Goal: Entertainment & Leisure: Browse casually

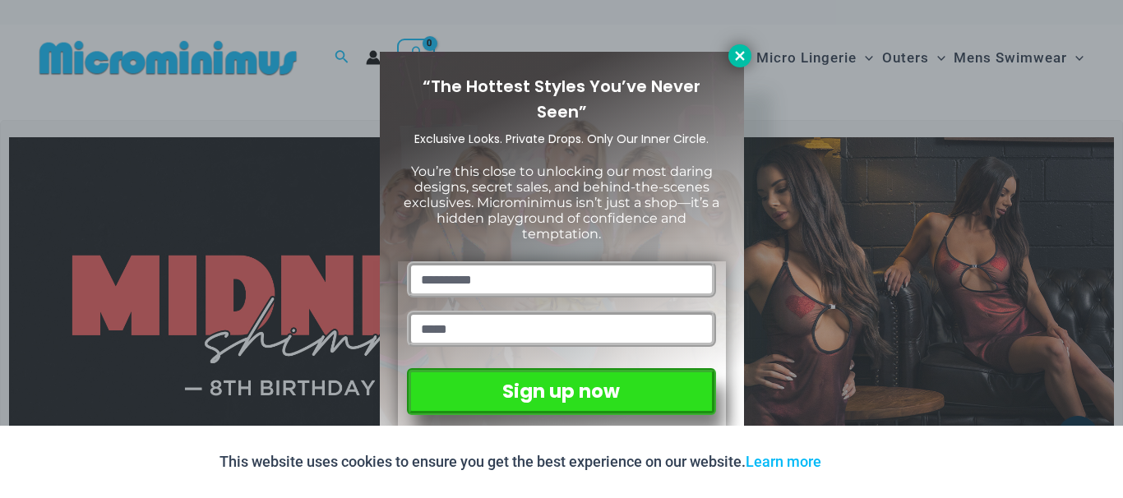
click at [734, 54] on icon at bounding box center [740, 56] width 15 height 15
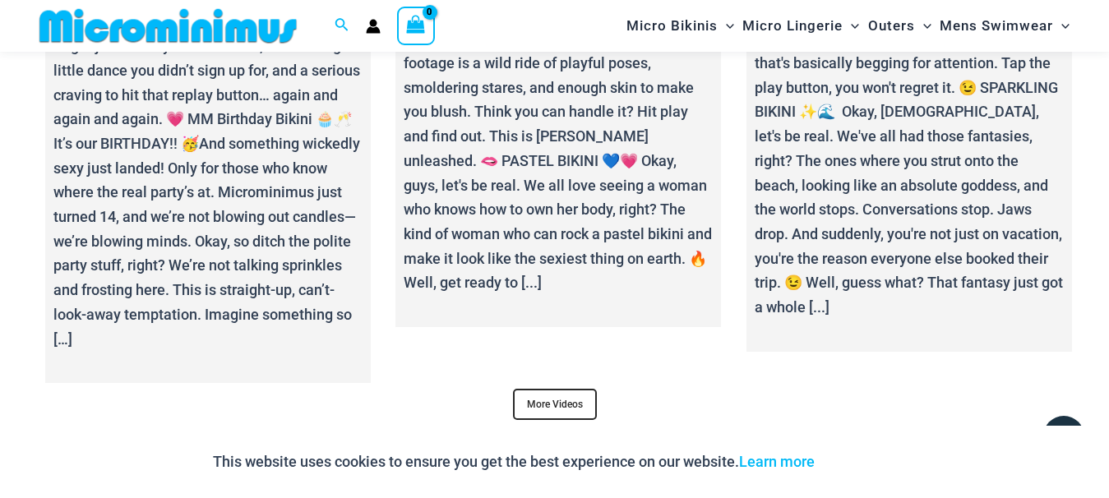
scroll to position [6191, 0]
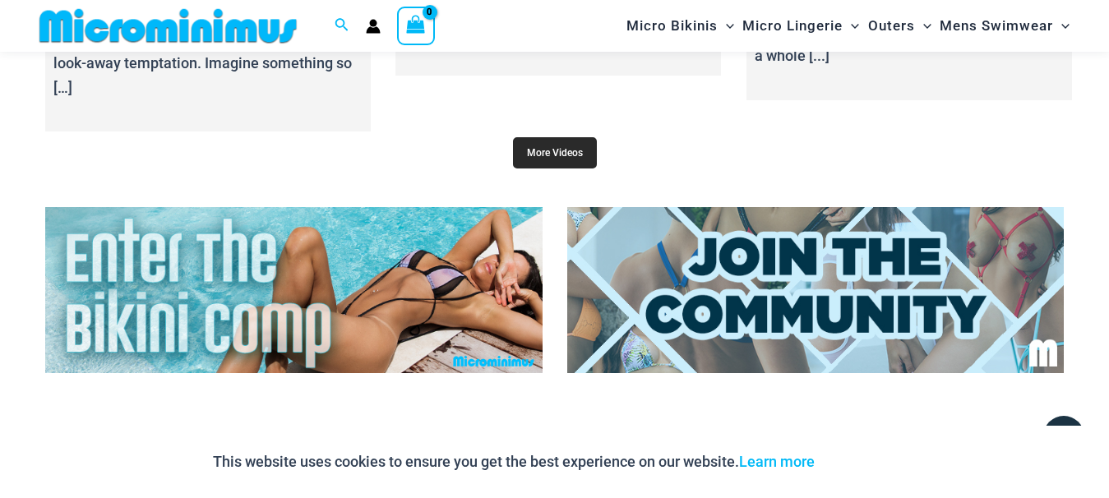
click at [556, 140] on link "More Videos" at bounding box center [555, 152] width 84 height 31
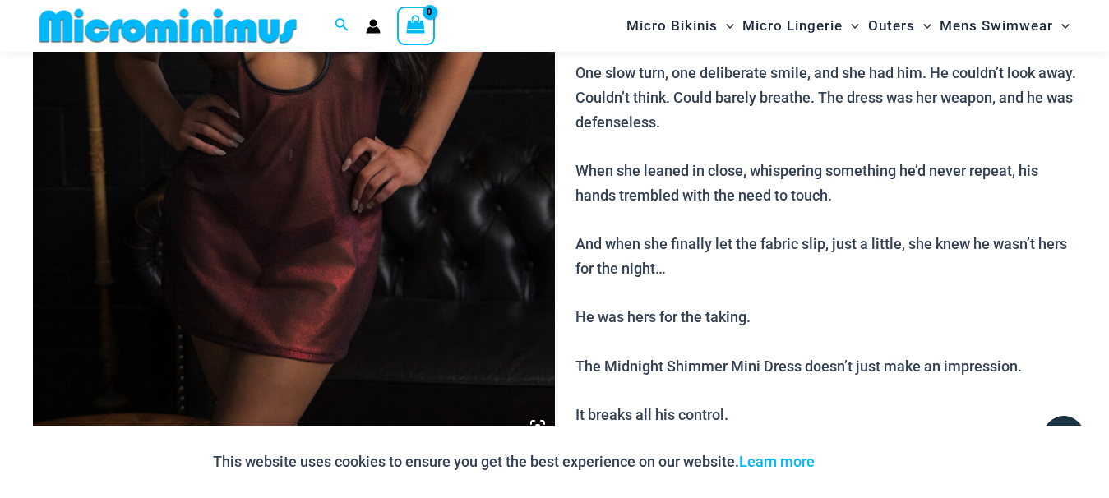
scroll to position [824, 0]
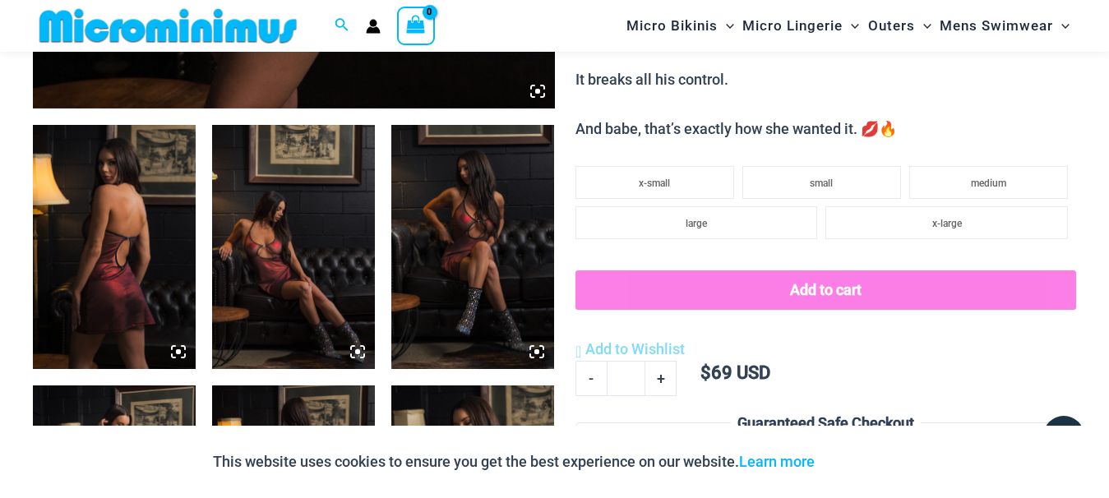
click at [113, 286] on img at bounding box center [114, 247] width 163 height 244
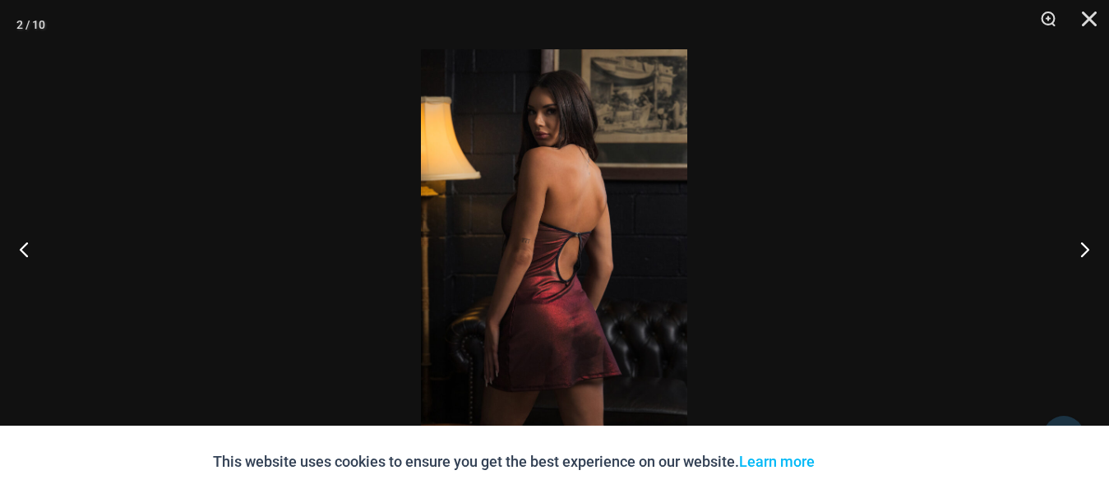
click at [588, 325] on img at bounding box center [554, 249] width 266 height 400
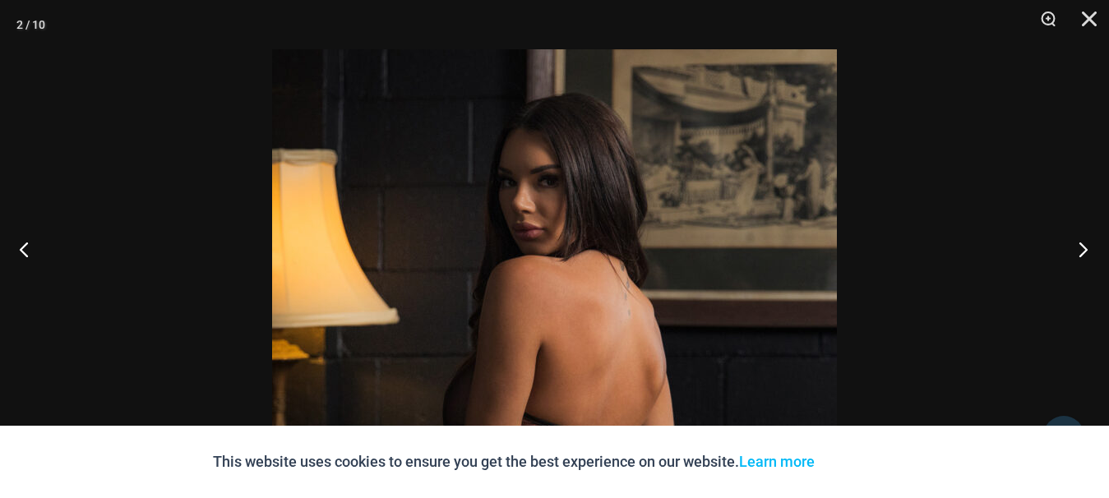
click at [1083, 252] on button "Next" at bounding box center [1079, 249] width 62 height 82
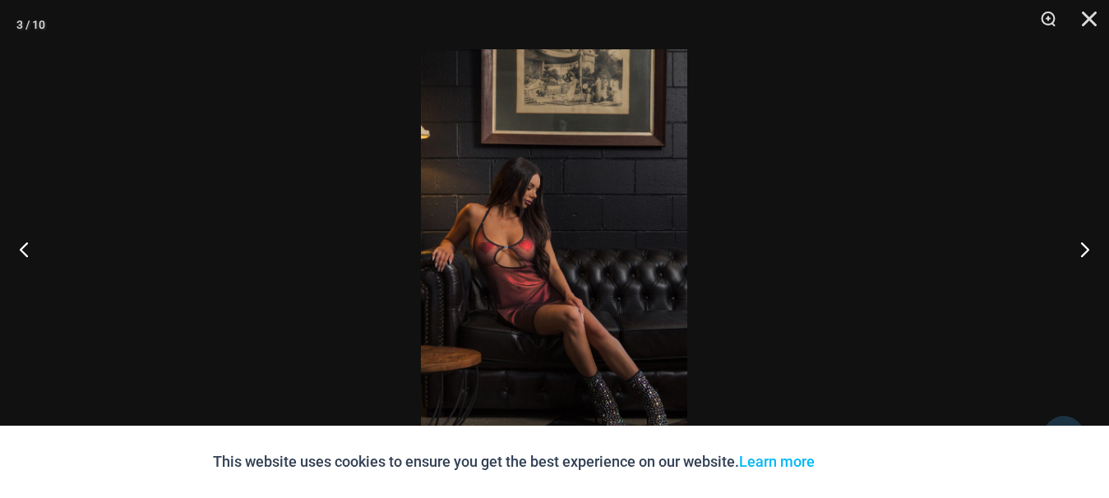
click at [602, 275] on img at bounding box center [554, 249] width 266 height 400
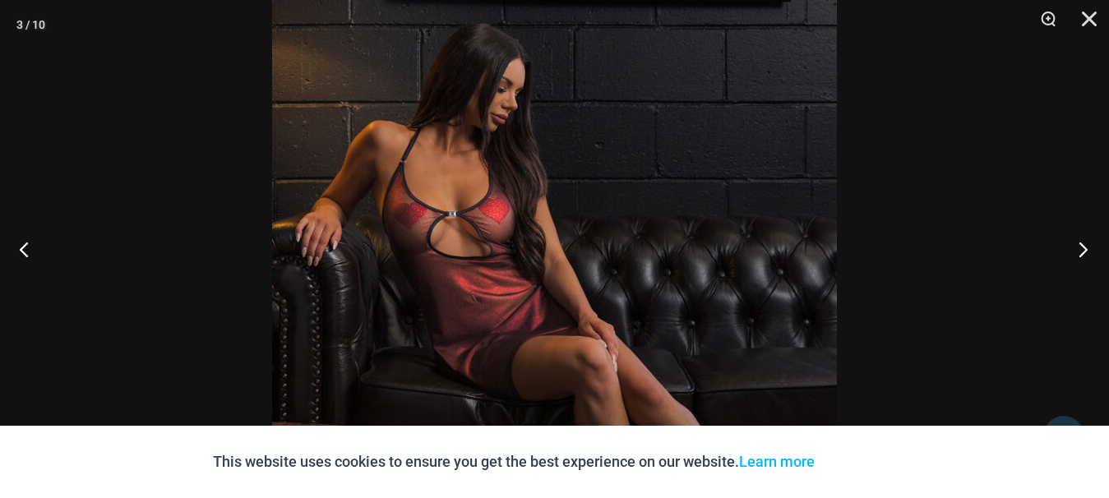
click at [1090, 242] on button "Next" at bounding box center [1079, 249] width 62 height 82
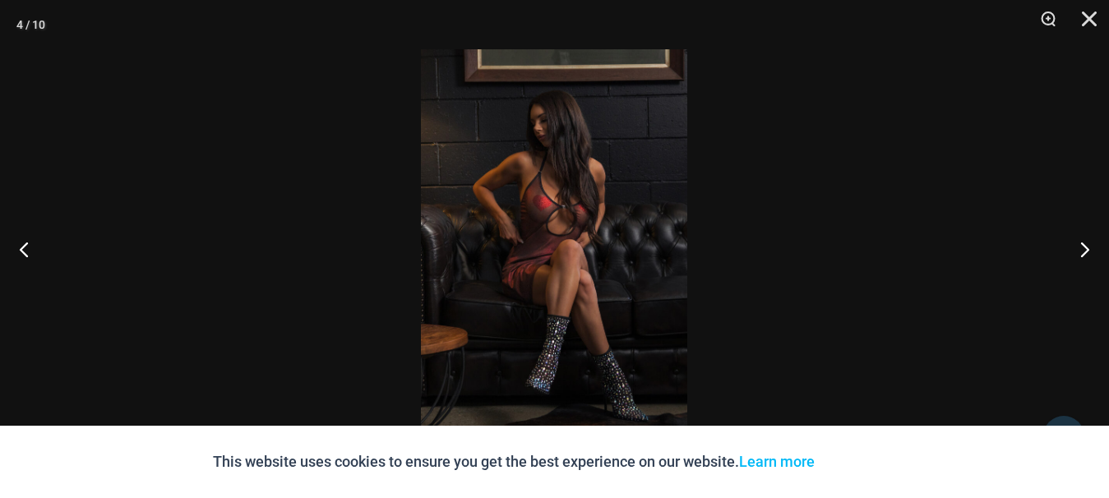
click at [693, 247] on div at bounding box center [554, 249] width 1109 height 498
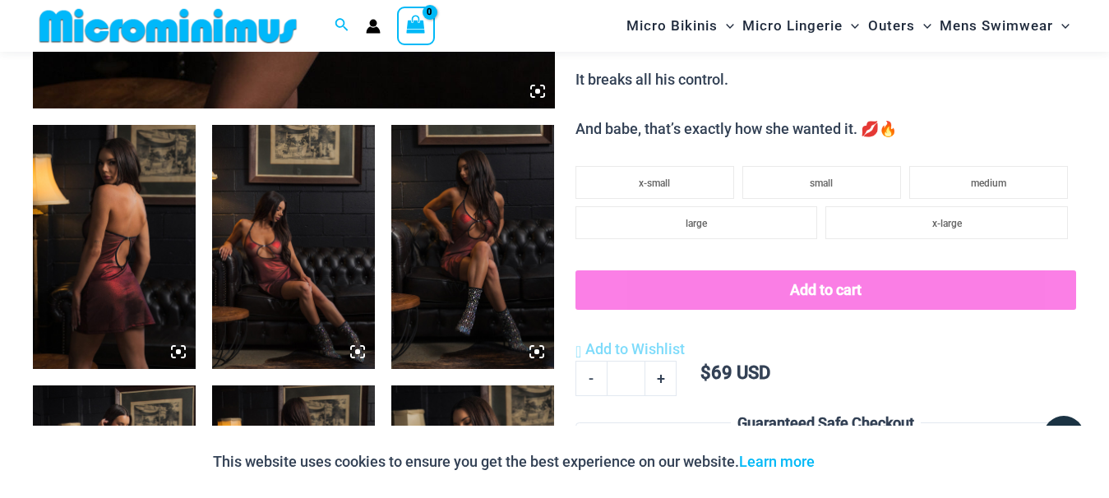
click at [460, 246] on img at bounding box center [472, 247] width 163 height 244
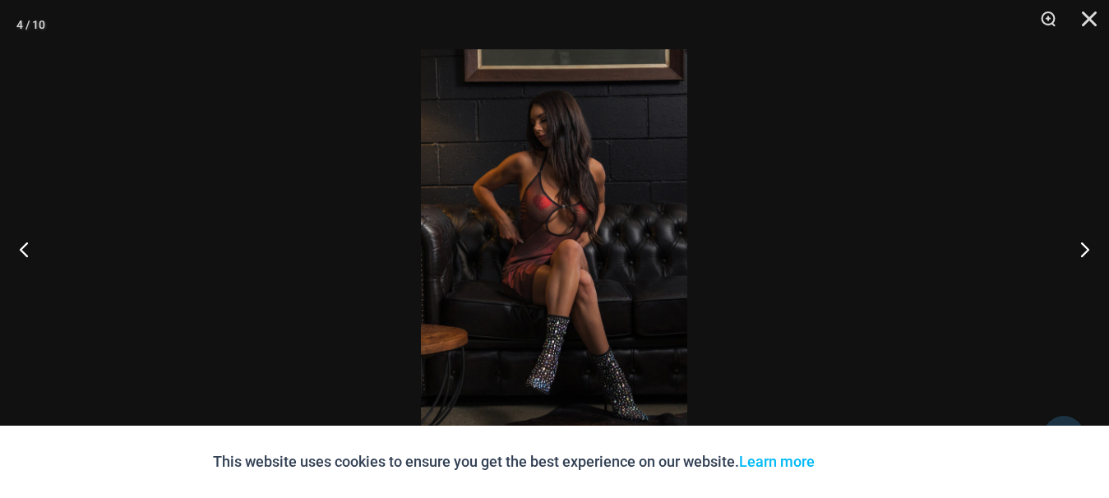
click at [509, 263] on img at bounding box center [554, 249] width 266 height 400
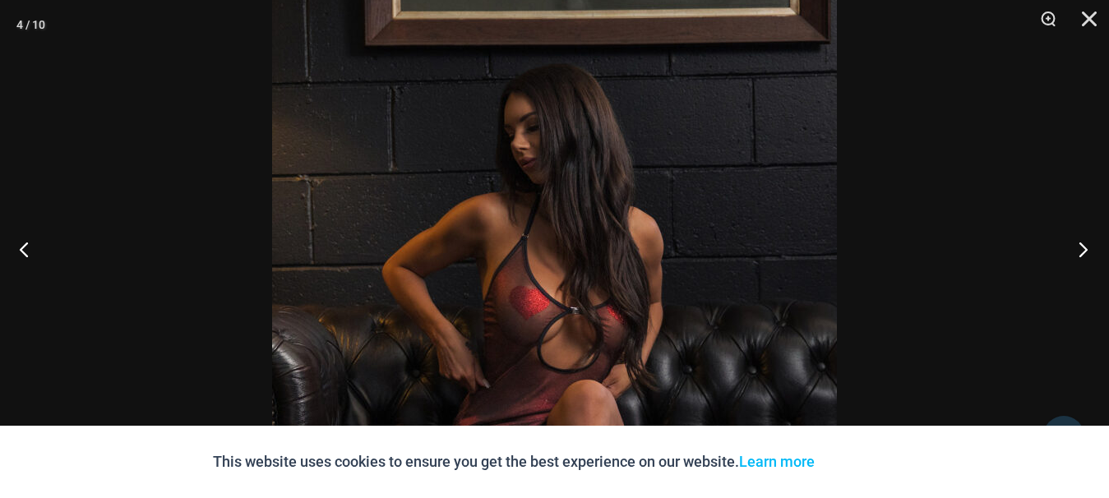
click at [1077, 245] on button "Next" at bounding box center [1079, 249] width 62 height 82
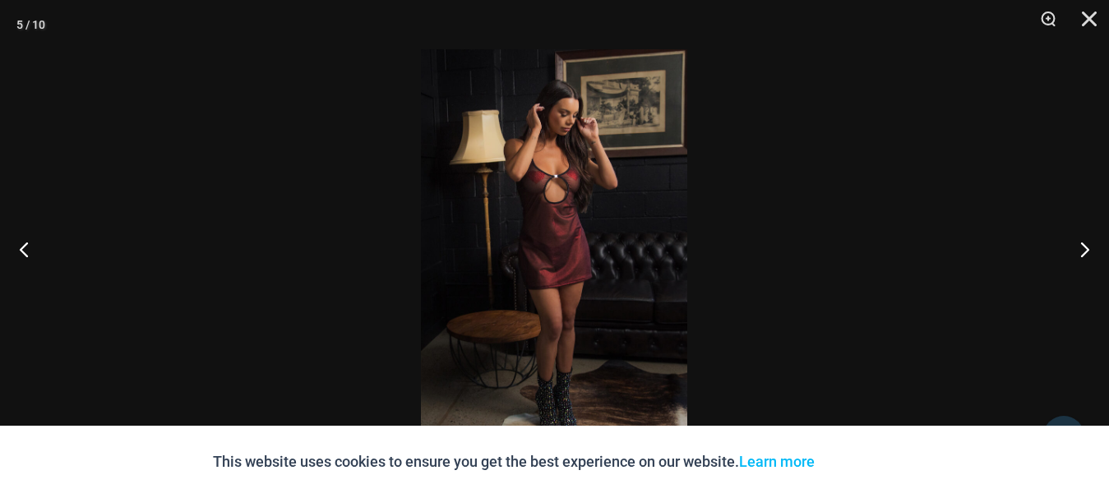
click at [557, 252] on img at bounding box center [554, 249] width 266 height 400
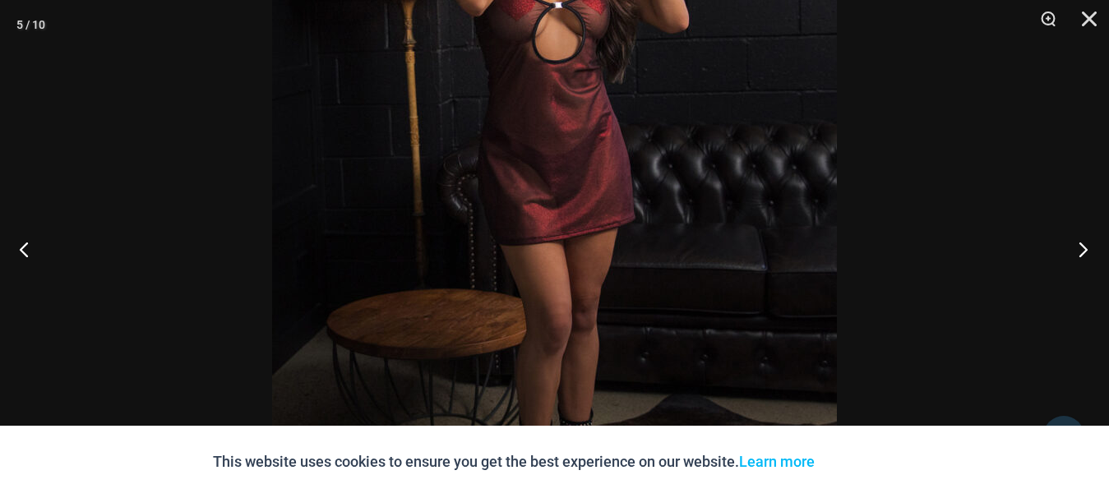
click at [1075, 247] on button "Next" at bounding box center [1079, 249] width 62 height 82
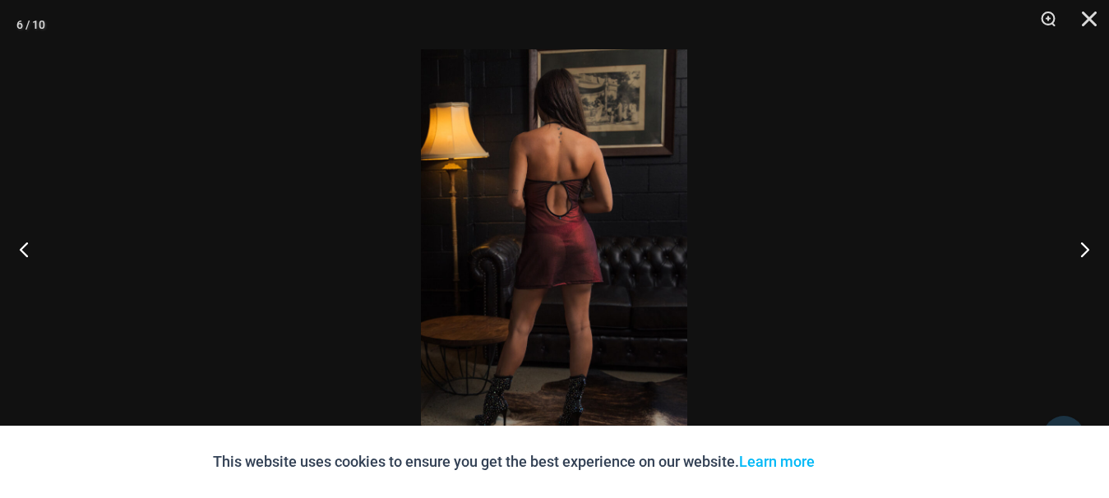
click at [576, 249] on img at bounding box center [554, 249] width 266 height 400
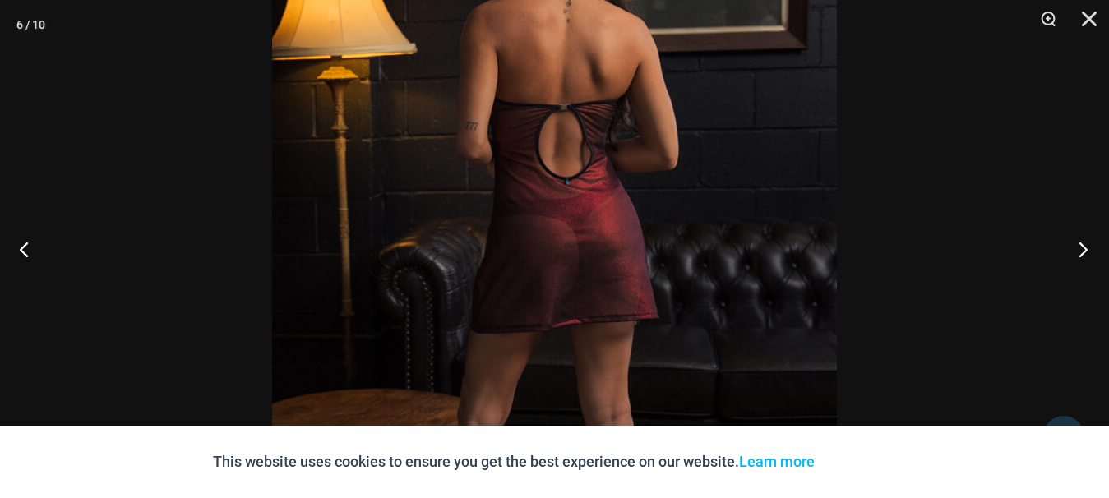
click at [1089, 248] on button "Next" at bounding box center [1079, 249] width 62 height 82
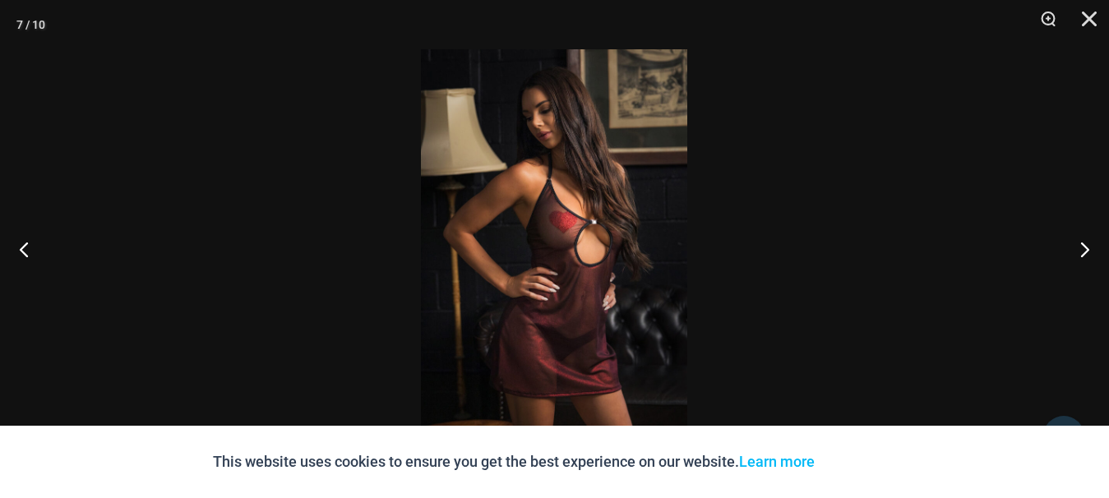
click at [614, 275] on img at bounding box center [554, 249] width 266 height 400
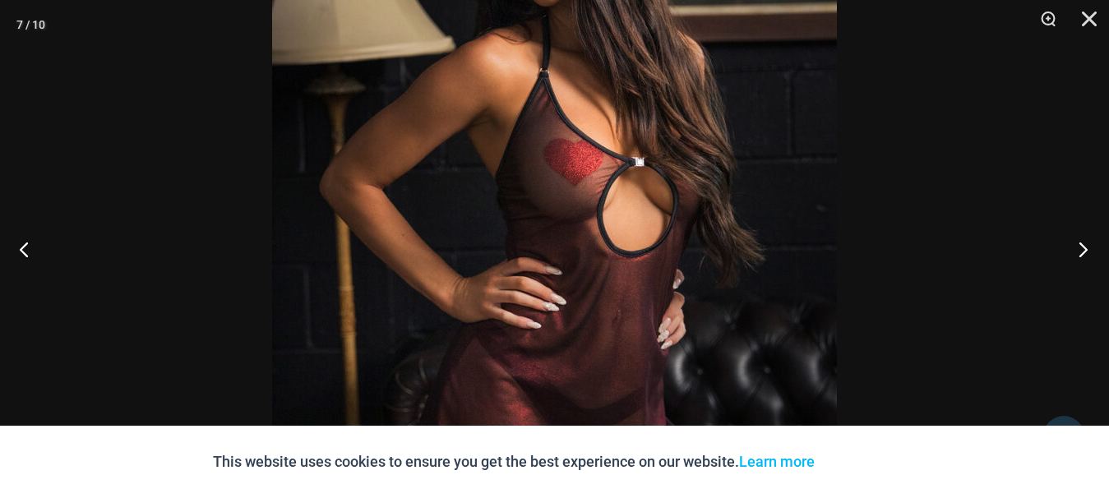
click at [1083, 242] on button "Next" at bounding box center [1079, 249] width 62 height 82
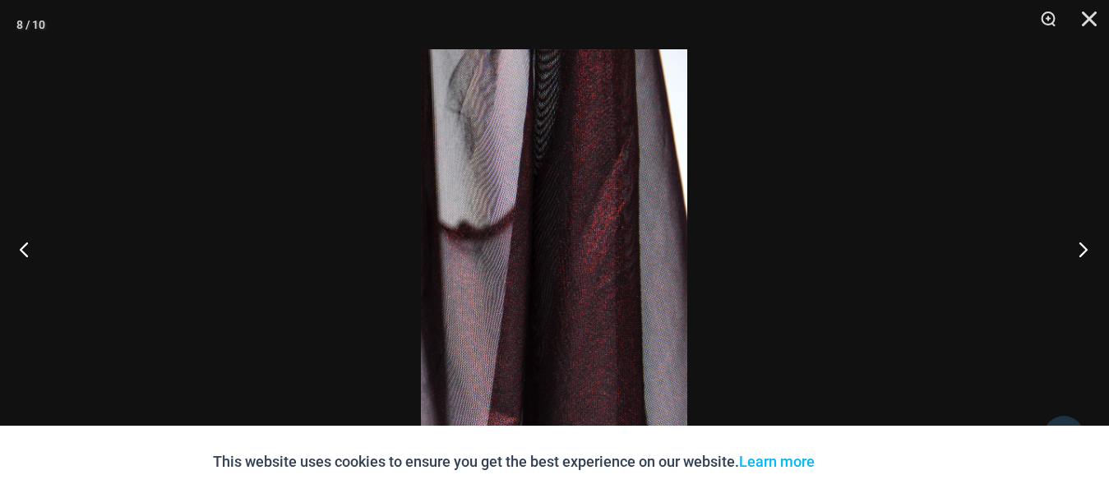
click at [1083, 252] on button "Next" at bounding box center [1079, 249] width 62 height 82
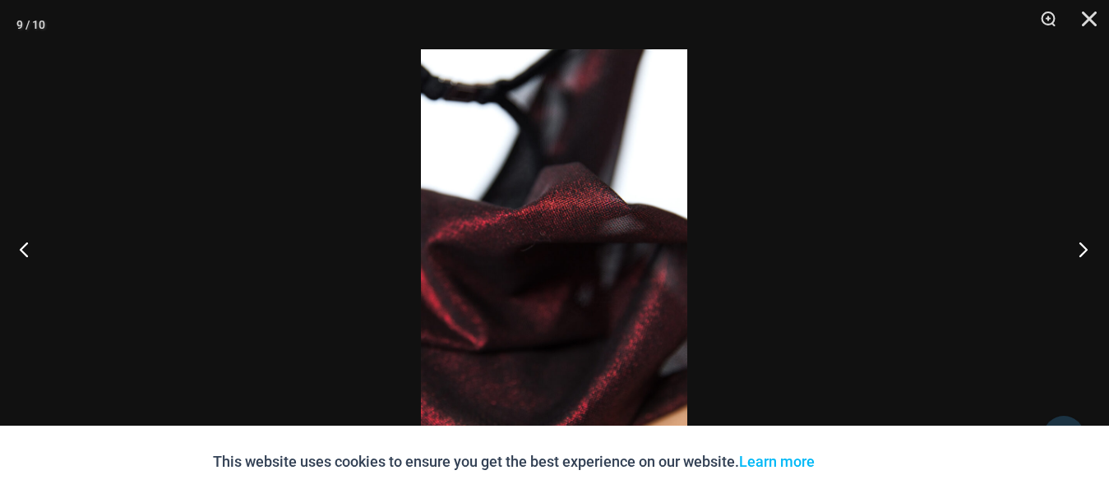
click at [1083, 251] on button "Next" at bounding box center [1079, 249] width 62 height 82
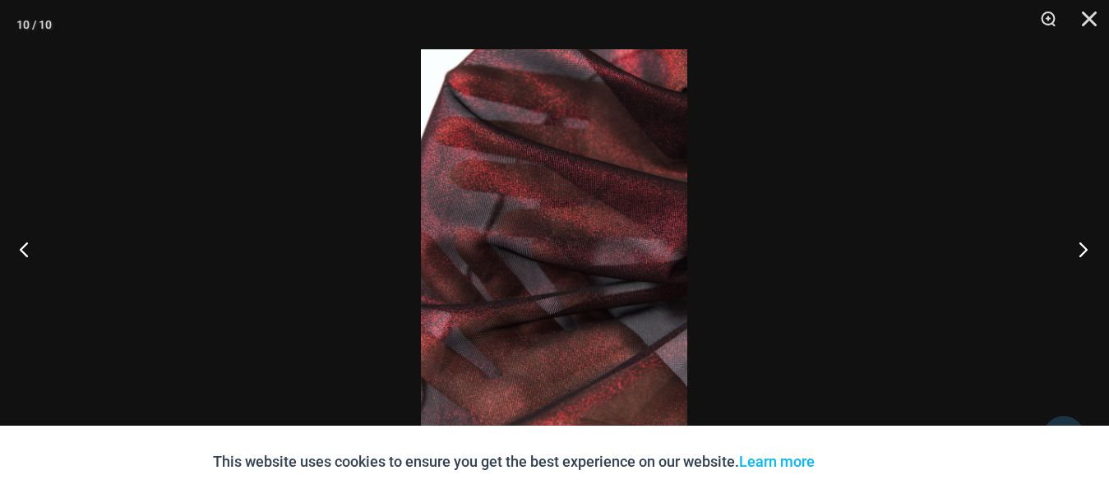
click at [1083, 250] on button "Next" at bounding box center [1079, 249] width 62 height 82
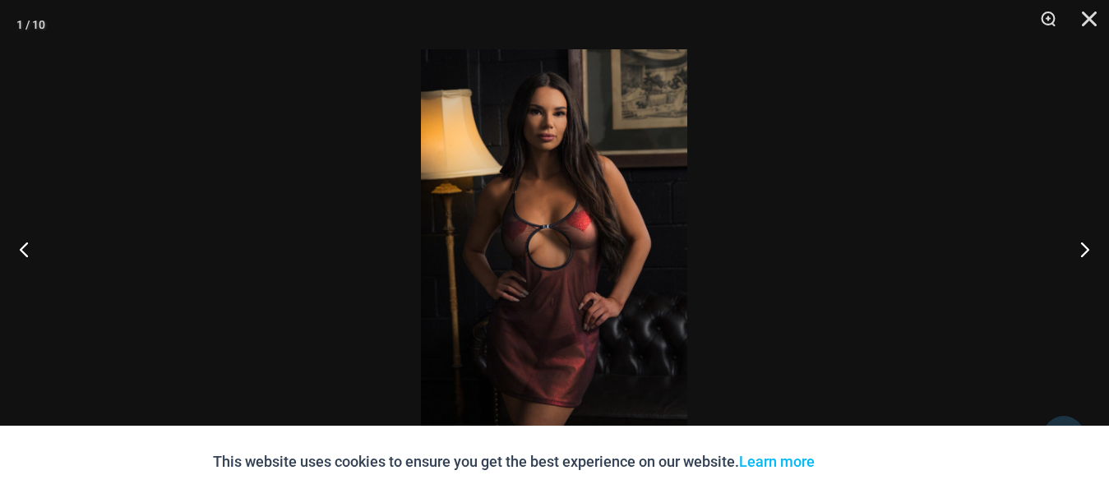
click at [988, 285] on div at bounding box center [554, 249] width 1109 height 498
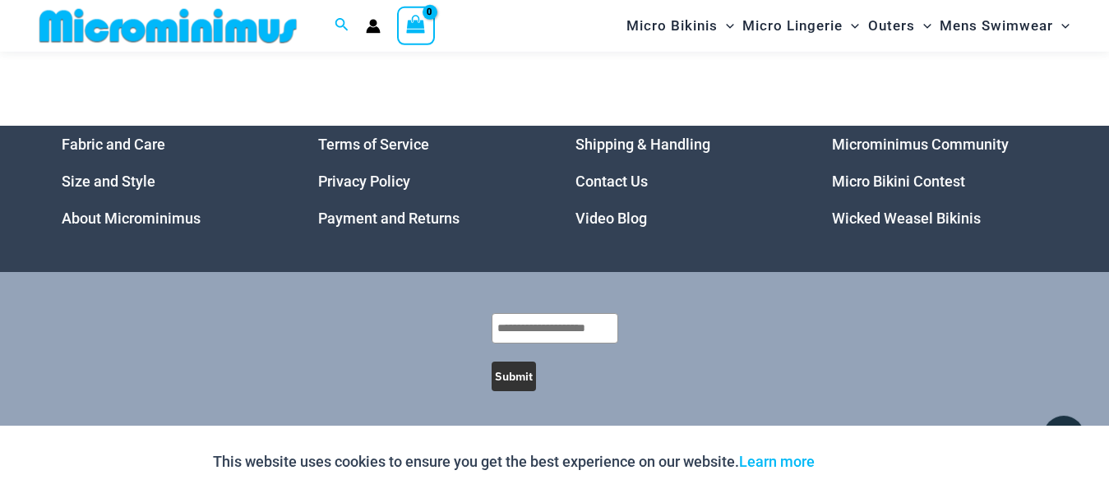
scroll to position [4824, 0]
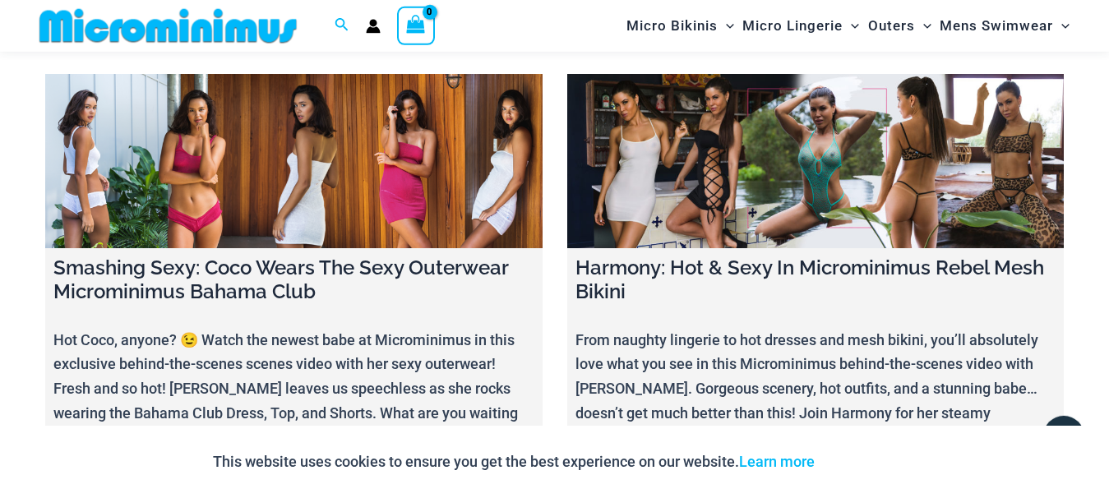
scroll to position [18867, 0]
